Goal: Information Seeking & Learning: Learn about a topic

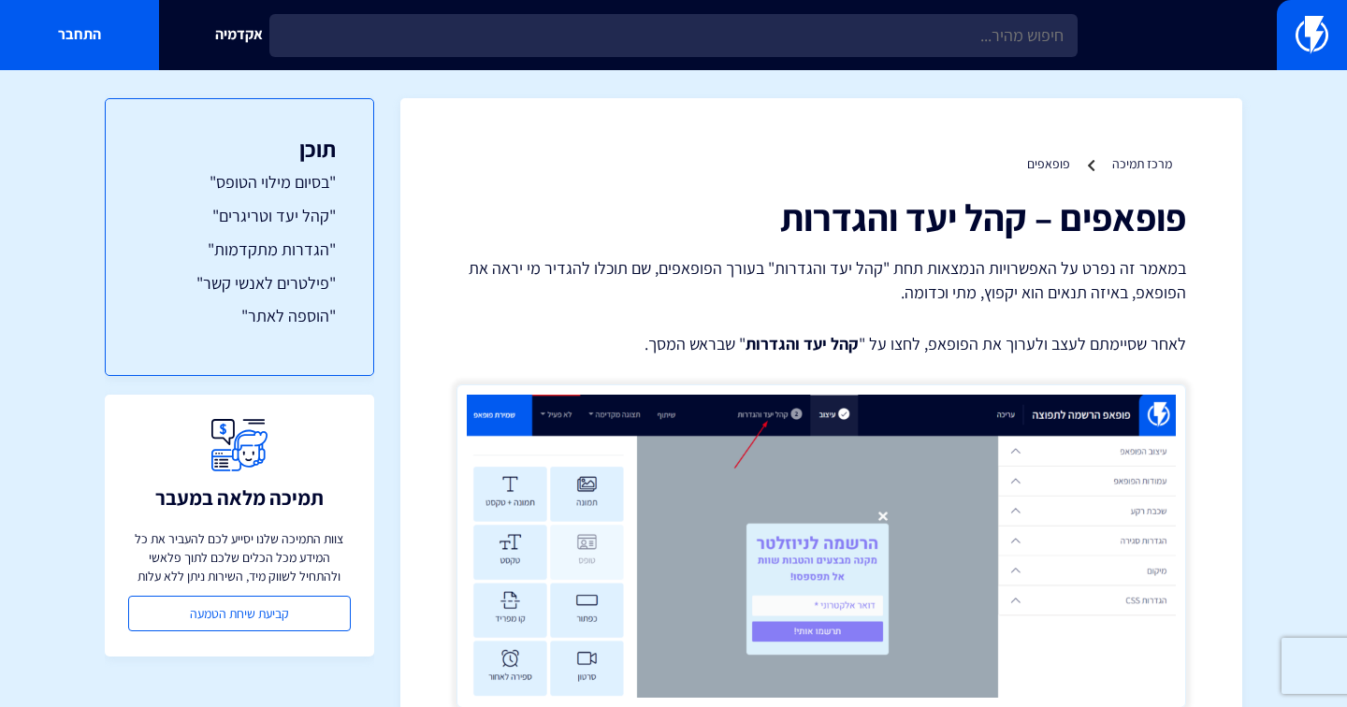
click at [912, 204] on h1 "פופאפים – קהל יעד והגדרות" at bounding box center [820, 216] width 729 height 41
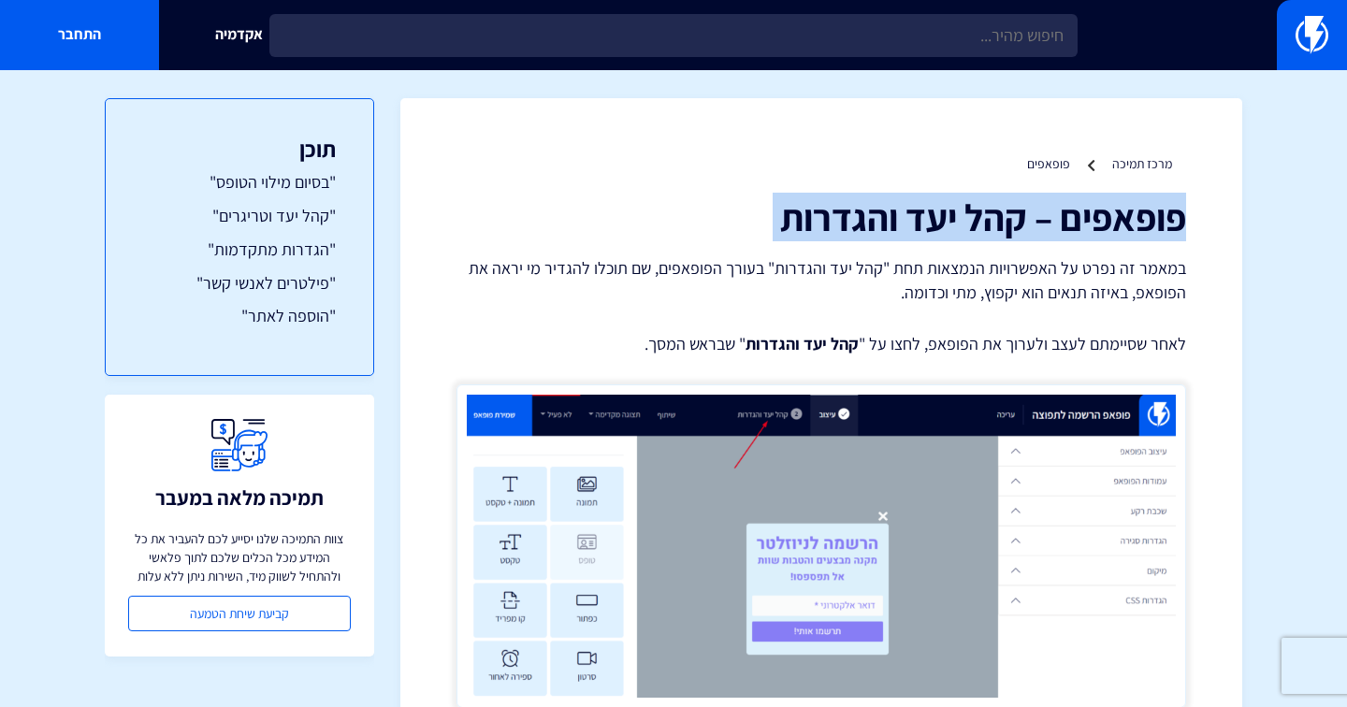
click at [912, 204] on h1 "פופאפים – קהל יעד והגדרות" at bounding box center [820, 216] width 729 height 41
copy div "פופאפים – קהל יעד והגדרות"
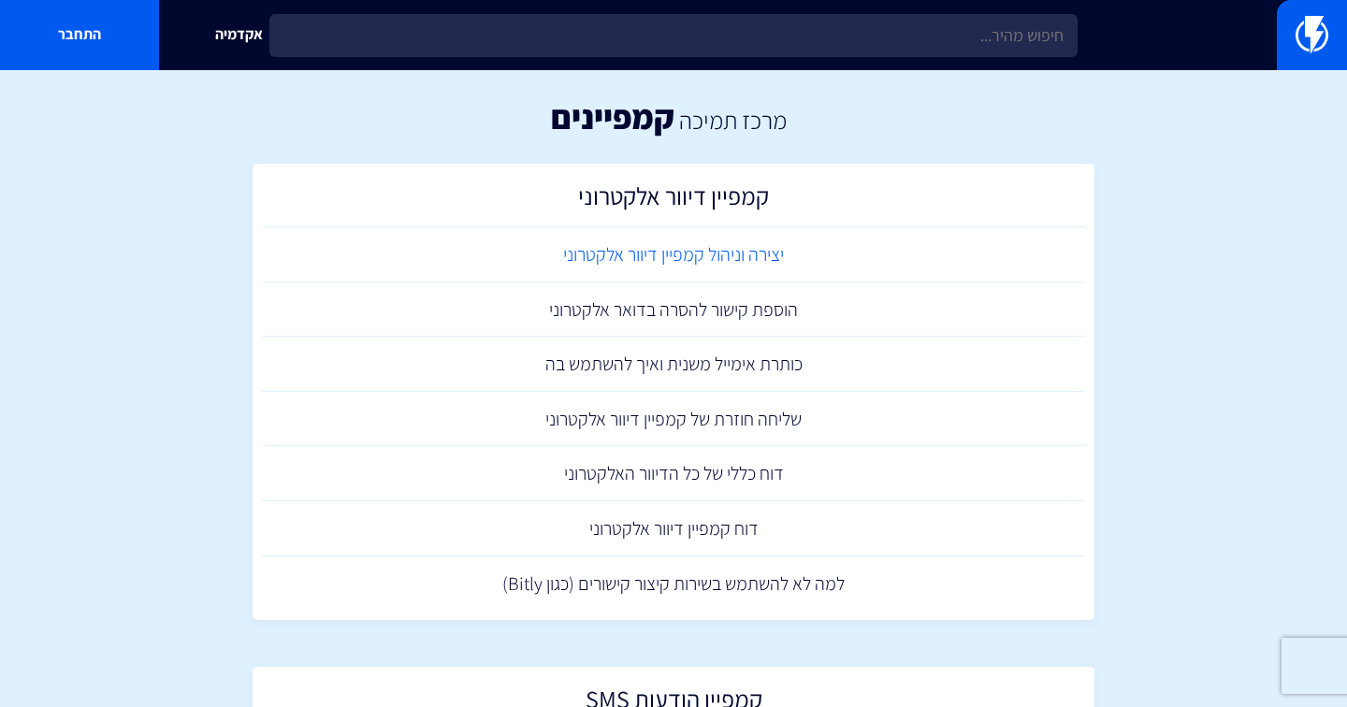
click at [755, 268] on link "יצירה וניהול קמפיין דיוור אלקטרוני" at bounding box center [673, 254] width 823 height 55
